Goal: Go to known website: Access a specific website the user already knows

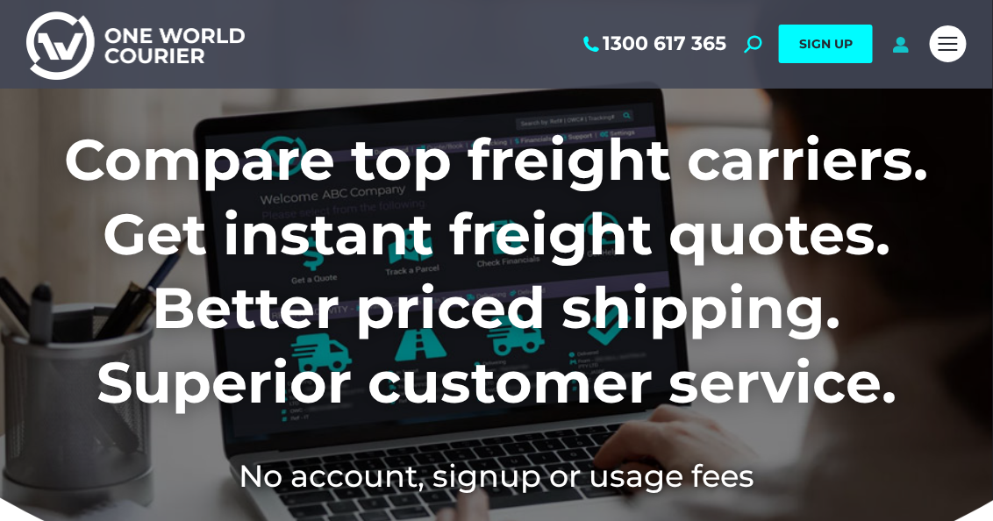
click at [900, 41] on icon at bounding box center [901, 44] width 22 height 18
